Goal: Use online tool/utility

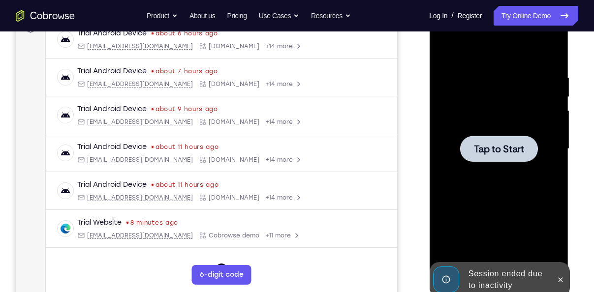
click at [518, 136] on div at bounding box center [499, 149] width 78 height 26
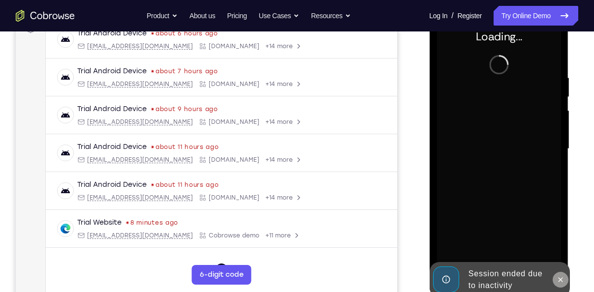
click at [562, 282] on icon at bounding box center [560, 280] width 4 height 4
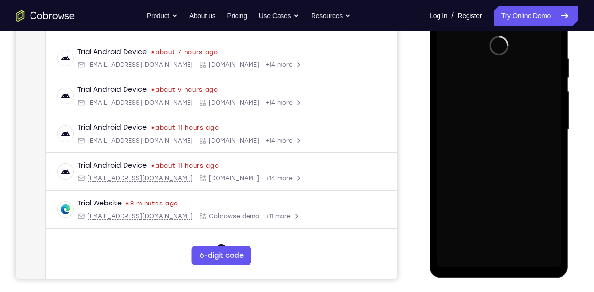
scroll to position [179, 0]
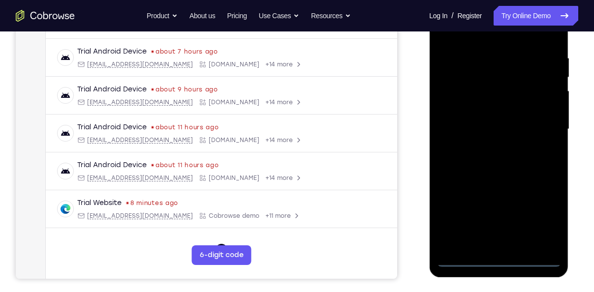
click at [496, 258] on div at bounding box center [499, 130] width 124 height 276
click at [545, 213] on div at bounding box center [499, 130] width 124 height 276
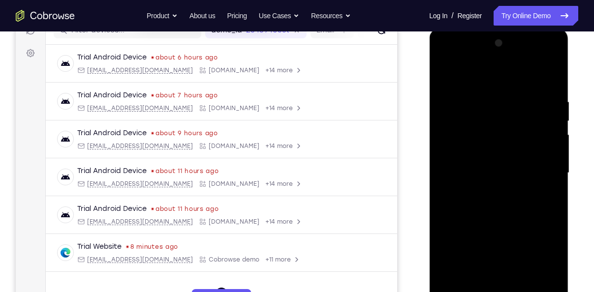
scroll to position [133, 0]
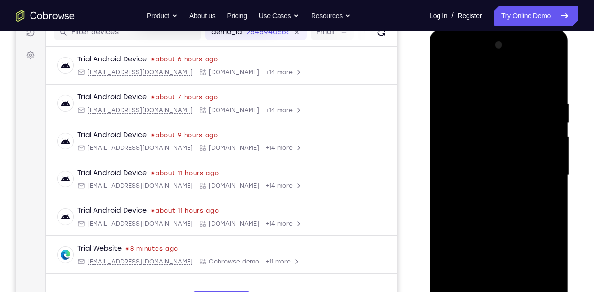
click at [447, 62] on div at bounding box center [499, 175] width 124 height 276
click at [543, 172] on div at bounding box center [499, 175] width 124 height 276
click at [488, 194] on div at bounding box center [499, 175] width 124 height 276
click at [488, 161] on div at bounding box center [499, 175] width 124 height 276
click at [481, 153] on div at bounding box center [499, 175] width 124 height 276
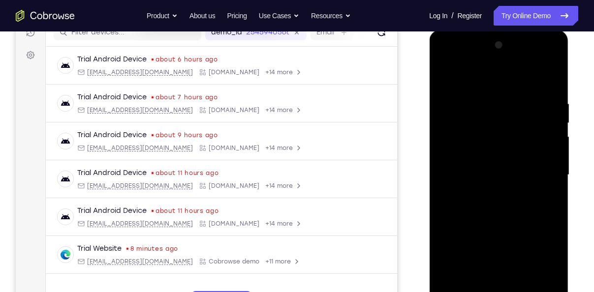
click at [497, 172] on div at bounding box center [499, 175] width 124 height 276
click at [501, 205] on div at bounding box center [499, 175] width 124 height 276
click at [546, 79] on div at bounding box center [499, 175] width 124 height 276
click at [504, 210] on div at bounding box center [499, 175] width 124 height 276
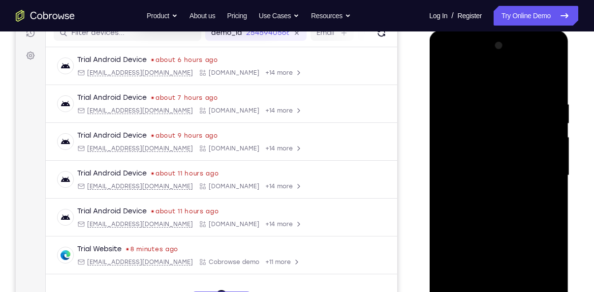
scroll to position [132, 0]
click at [513, 218] on div at bounding box center [499, 176] width 124 height 276
drag, startPoint x: 514, startPoint y: 246, endPoint x: 512, endPoint y: 191, distance: 55.2
click at [512, 191] on div at bounding box center [499, 176] width 124 height 276
click at [445, 226] on div at bounding box center [499, 176] width 124 height 276
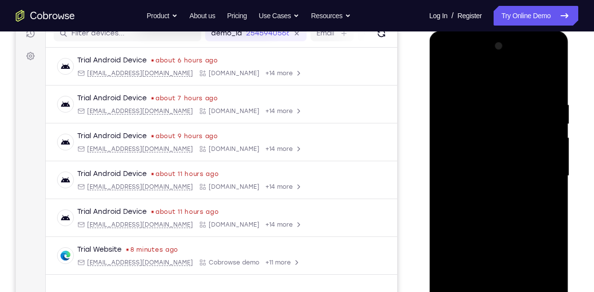
drag, startPoint x: 531, startPoint y: 241, endPoint x: 532, endPoint y: 292, distance: 51.2
click at [532, 292] on div at bounding box center [499, 176] width 124 height 276
click at [521, 290] on div at bounding box center [499, 176] width 124 height 276
click at [506, 230] on div at bounding box center [499, 176] width 124 height 276
drag, startPoint x: 506, startPoint y: 230, endPoint x: 496, endPoint y: 289, distance: 59.3
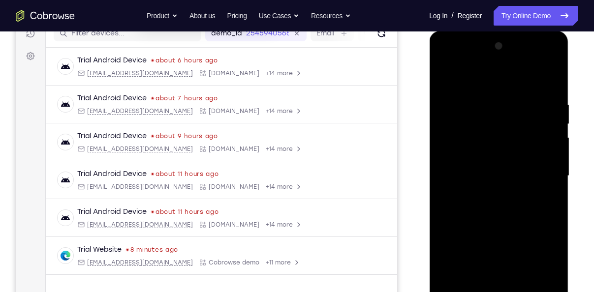
click at [496, 289] on div at bounding box center [499, 176] width 124 height 276
click at [449, 76] on div at bounding box center [499, 176] width 124 height 276
click at [482, 89] on div at bounding box center [499, 176] width 124 height 276
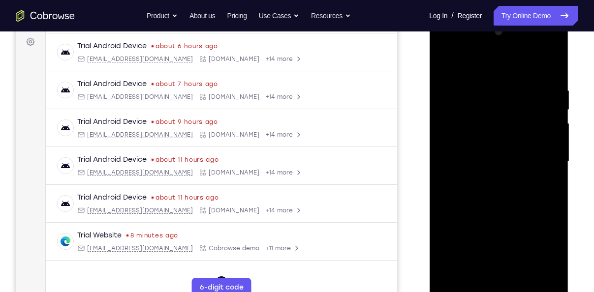
scroll to position [148, 0]
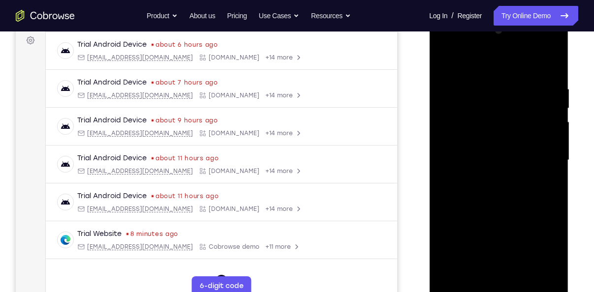
click at [551, 169] on div at bounding box center [499, 161] width 124 height 276
click at [549, 64] on div at bounding box center [499, 161] width 124 height 276
click at [557, 160] on div at bounding box center [499, 161] width 124 height 276
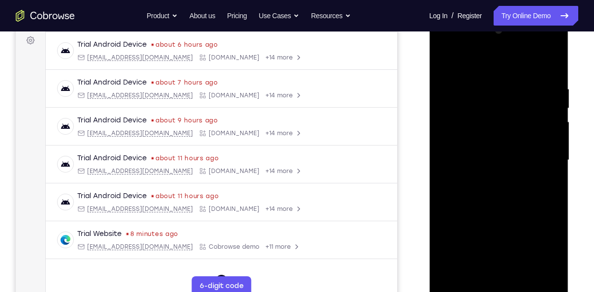
click at [444, 158] on div at bounding box center [499, 161] width 124 height 276
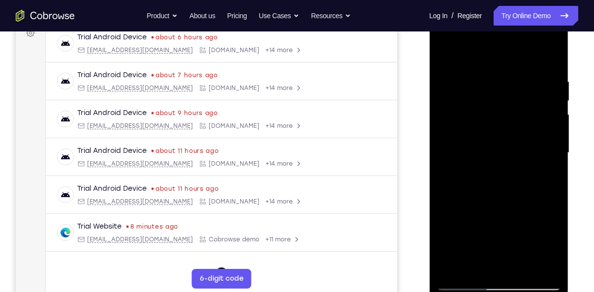
scroll to position [155, 0]
click at [554, 168] on div at bounding box center [499, 154] width 124 height 276
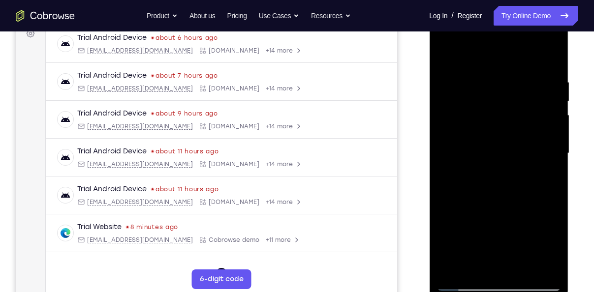
click at [554, 168] on div at bounding box center [499, 154] width 124 height 276
click at [553, 178] on div at bounding box center [499, 154] width 124 height 276
click at [552, 166] on div at bounding box center [499, 154] width 124 height 276
click at [539, 209] on div at bounding box center [499, 154] width 124 height 276
